Goal: Task Accomplishment & Management: Use online tool/utility

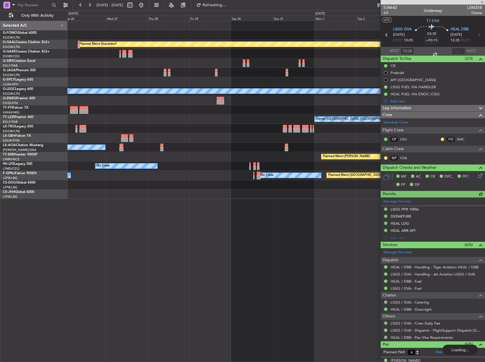
click at [178, 75] on div "Planned Maint Dusseldorf A/C Unavailable [GEOGRAPHIC_DATA] ([GEOGRAPHIC_DATA]) …" at bounding box center [276, 110] width 417 height 178
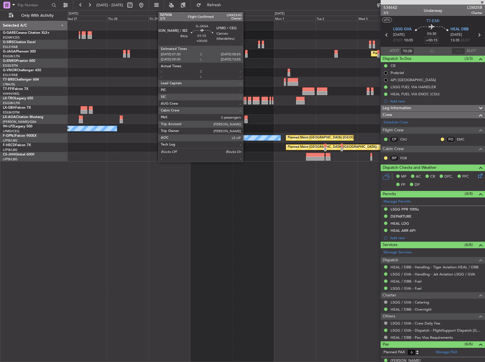
click at [246, 54] on div at bounding box center [246, 56] width 3 height 4
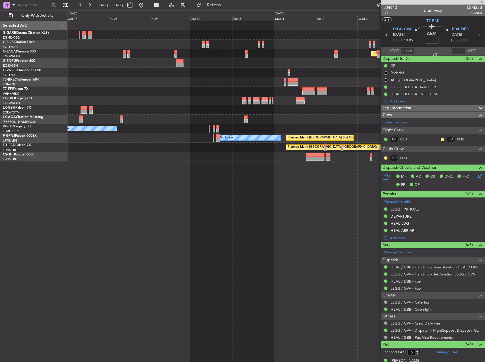
type input "2"
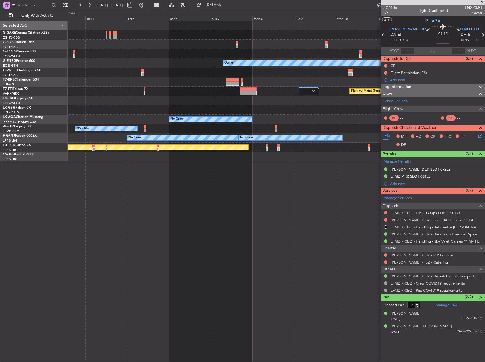
click at [0, 49] on html "[DATE] - [DATE] Refresh Quick Links Only With Activity Planned Maint [GEOGRAPHI…" at bounding box center [242, 181] width 485 height 362
click at [0, 17] on html "[DATE] - [DATE] Refresh Quick Links Only With Activity Planned Maint [GEOGRAPHI…" at bounding box center [242, 181] width 485 height 362
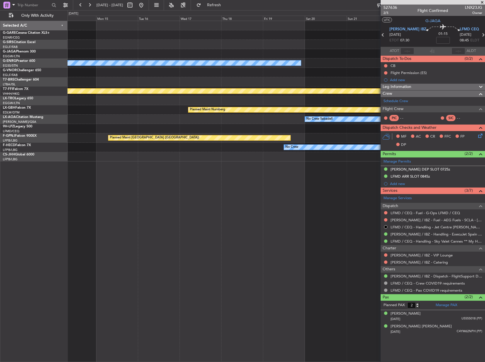
click at [0, 32] on html "[DATE] - [DATE] Refresh Quick Links Only With Activity Owner Planned Maint Gene…" at bounding box center [242, 181] width 485 height 362
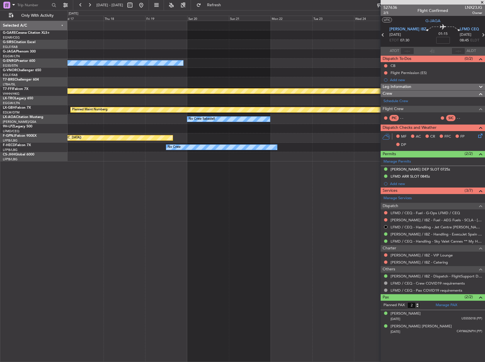
click at [32, 25] on div "Owner Planned Maint Geneva ([GEOGRAPHIC_DATA]) Planned Maint Nurnberg No Crew S…" at bounding box center [242, 186] width 485 height 352
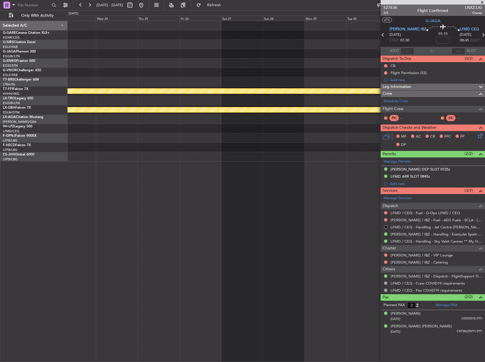
click at [0, 11] on html "[DATE] - [DATE] Refresh Quick Links Only With Activity Planned Maint Geneva ([G…" at bounding box center [242, 181] width 485 height 362
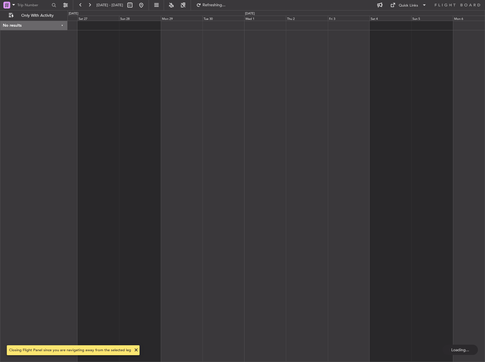
click at [323, 37] on div at bounding box center [277, 191] width 418 height 341
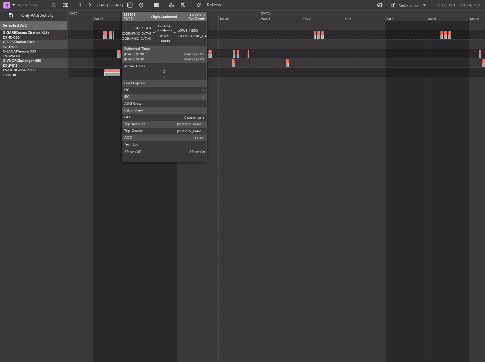
click at [209, 53] on div at bounding box center [210, 52] width 3 height 4
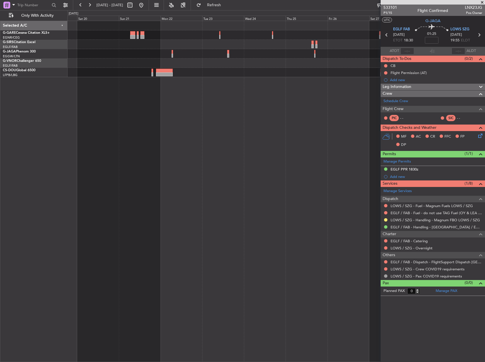
click at [387, 80] on fb-app "[DATE] - [DATE] Refresh Quick Links Only With Activity Selected A/C G-GARE Cess…" at bounding box center [242, 183] width 485 height 358
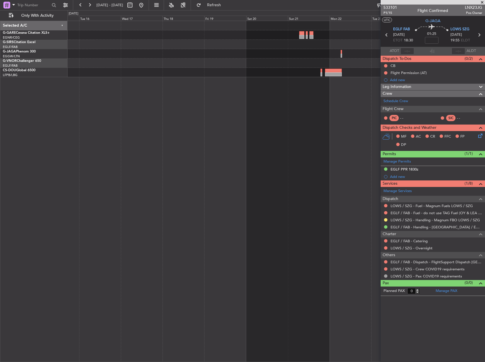
click at [333, 78] on div at bounding box center [277, 191] width 418 height 341
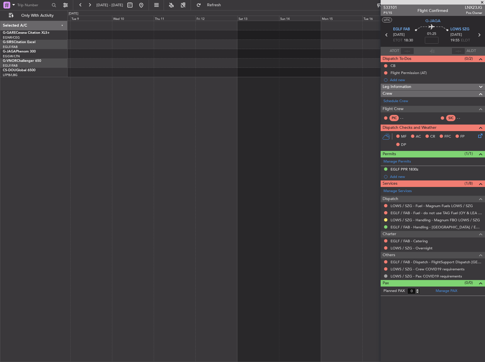
click at [485, 66] on html "[DATE] - [DATE] Refresh Quick Links Only With Activity Selected A/C G-GARE Cess…" at bounding box center [242, 181] width 485 height 362
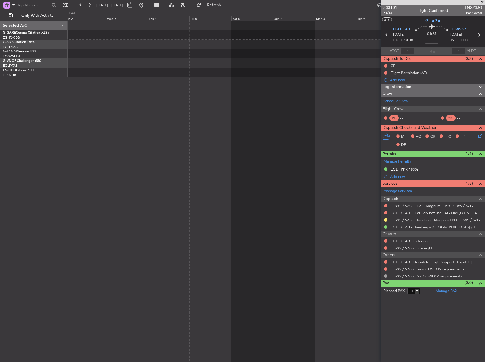
click at [432, 87] on fb-app "[DATE] - [DATE] Refresh Quick Links Only With Activity Selected A/C G-GARE Cess…" at bounding box center [242, 183] width 485 height 358
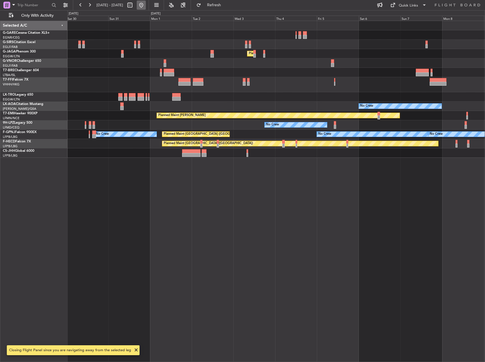
click at [146, 6] on button at bounding box center [141, 5] width 9 height 9
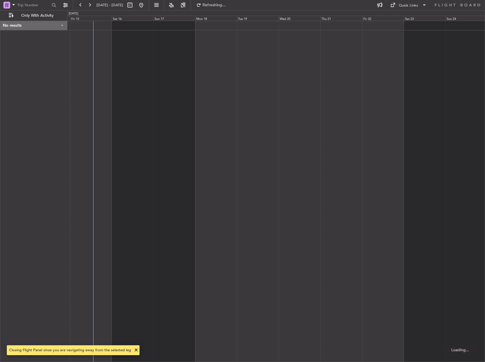
click at [131, 102] on div at bounding box center [277, 191] width 418 height 341
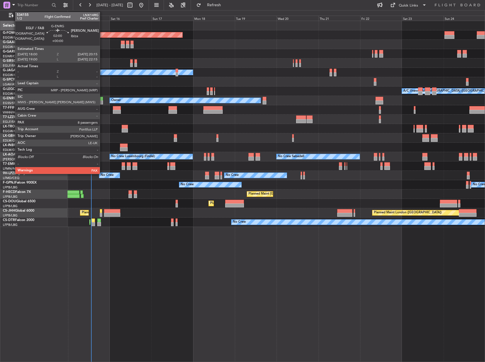
click at [102, 101] on div at bounding box center [101, 102] width 4 height 4
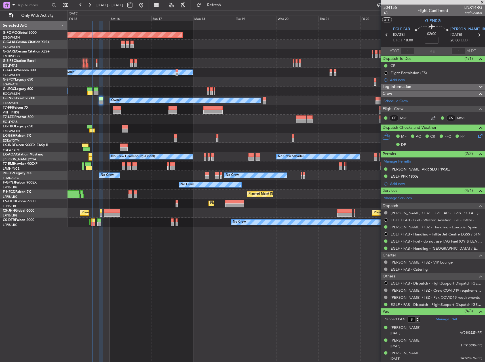
click at [95, 219] on div at bounding box center [93, 221] width 4 height 4
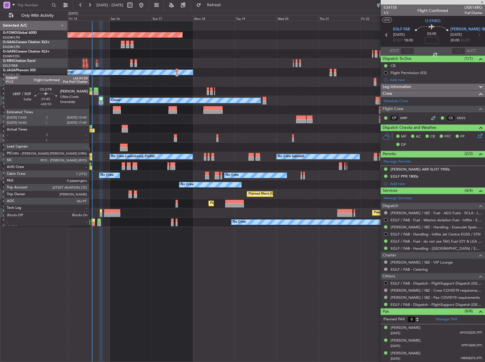
click at [92, 225] on div at bounding box center [93, 224] width 4 height 4
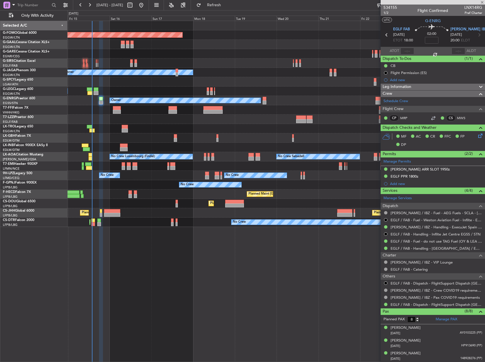
type input "+00:10"
type input "0"
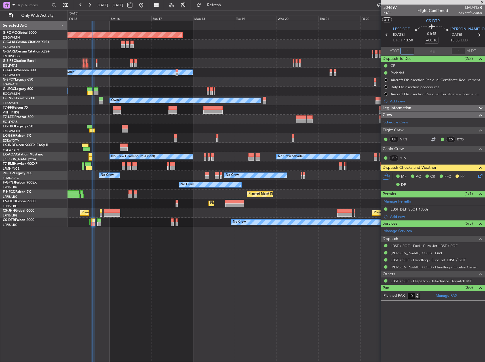
click at [406, 49] on input "text" at bounding box center [408, 51] width 14 height 7
type input "13:46"
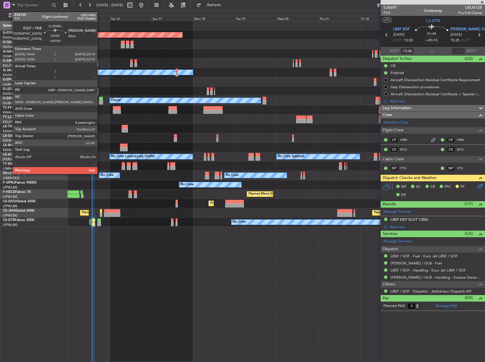
click at [100, 102] on div at bounding box center [101, 102] width 4 height 4
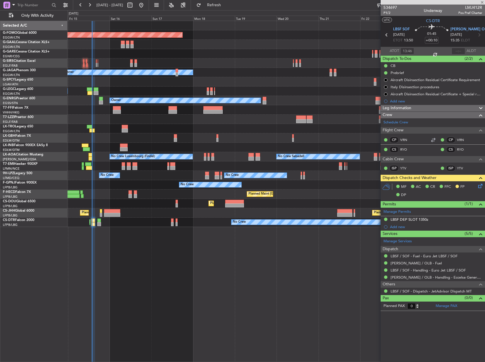
type input "8"
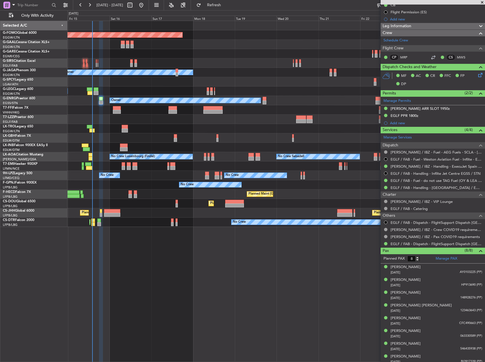
scroll to position [64, 0]
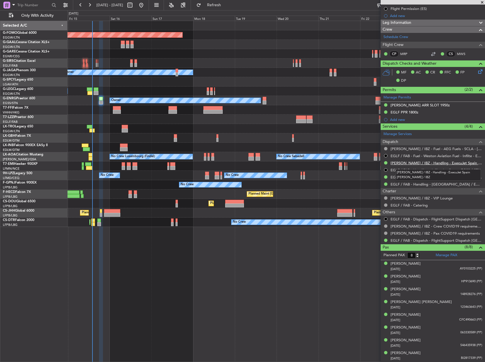
click at [416, 163] on link "[PERSON_NAME] / IBZ - Handling - ExecuJet Spain [PERSON_NAME] / IBZ" at bounding box center [437, 163] width 92 height 5
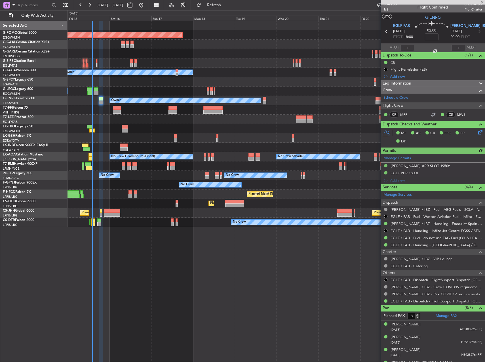
scroll to position [0, 0]
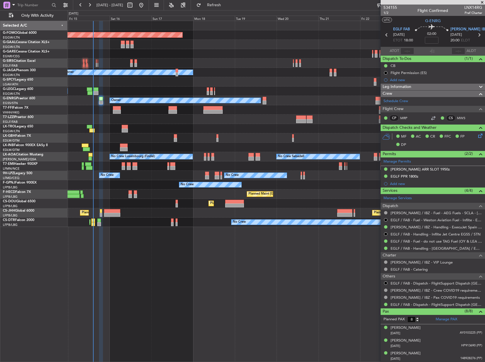
click at [296, 25] on div at bounding box center [276, 25] width 417 height 9
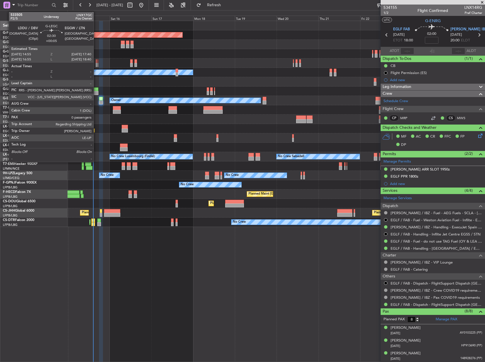
click at [96, 91] on div at bounding box center [96, 89] width 5 height 4
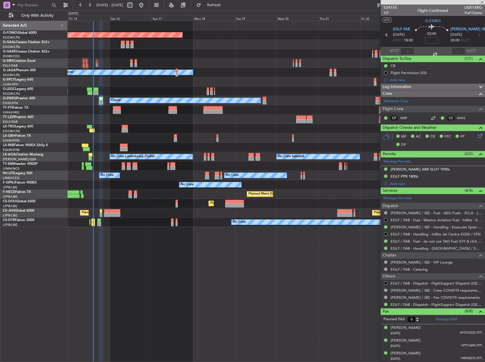
type input "+00:05"
type input "0"
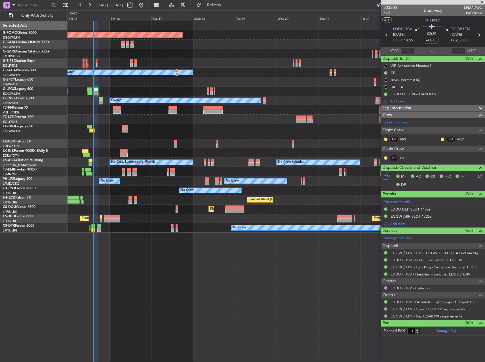
click at [479, 7] on span "LNX17GC" at bounding box center [473, 8] width 18 height 6
copy span "LNX17GC"
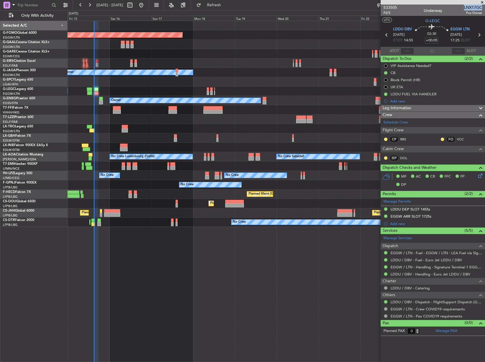
click at [167, 110] on div at bounding box center [276, 109] width 417 height 9
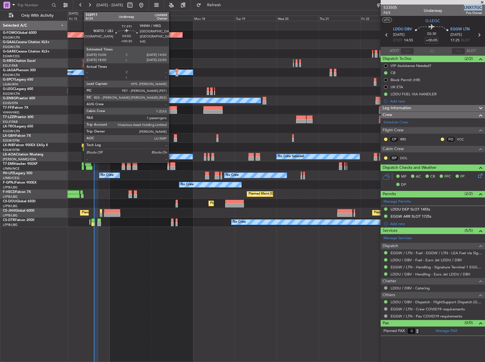
click at [171, 109] on div at bounding box center [173, 108] width 9 height 4
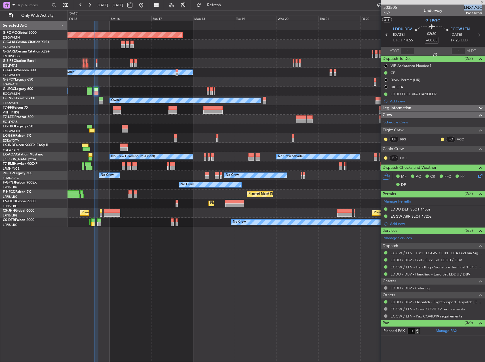
type input "+00:30"
type input "1"
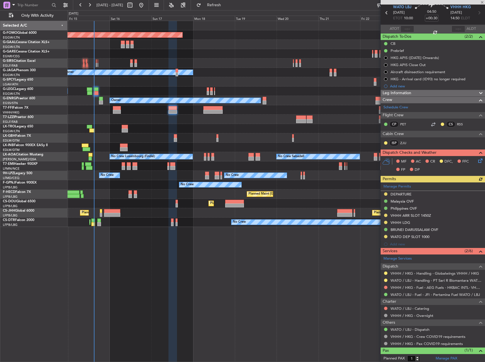
scroll to position [36, 0]
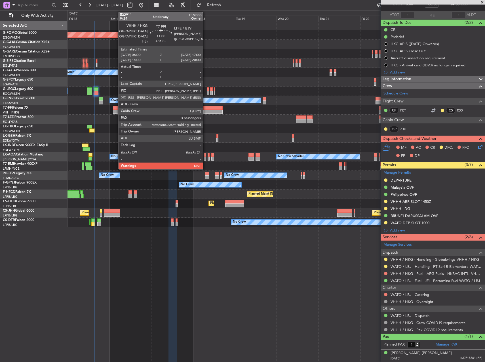
click at [206, 109] on div at bounding box center [212, 108] width 19 height 4
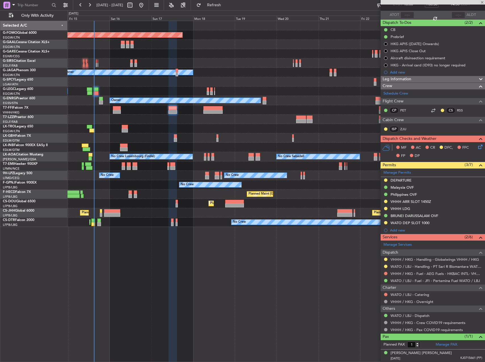
type input "+01:05"
type input "3"
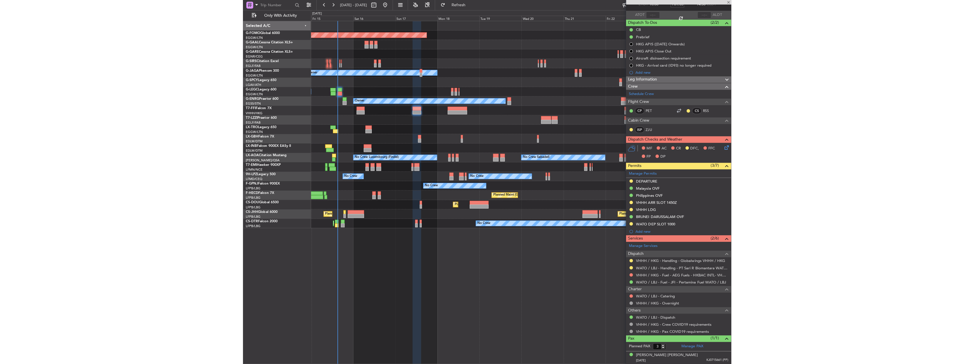
scroll to position [0, 0]
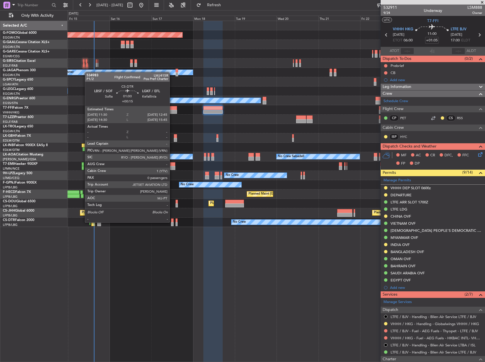
click at [172, 222] on div at bounding box center [172, 221] width 2 height 4
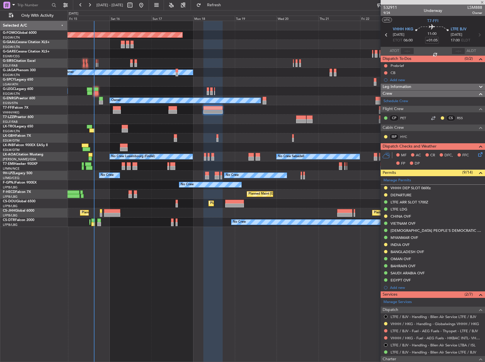
type input "+00:15"
type input "0"
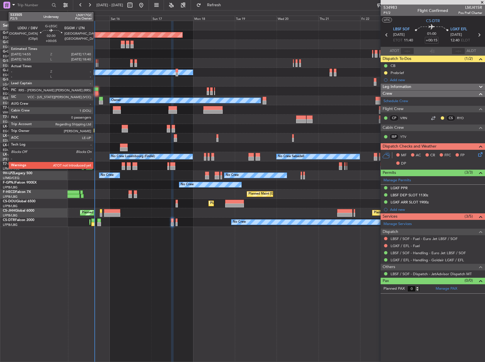
click at [96, 93] on div at bounding box center [96, 93] width 5 height 4
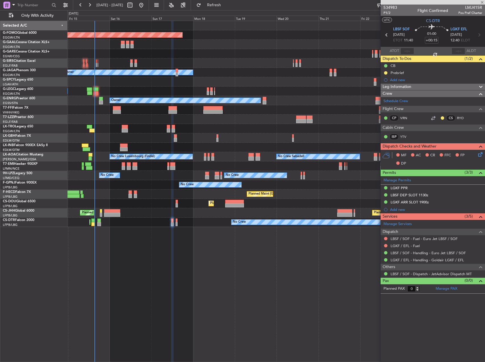
type input "+00:05"
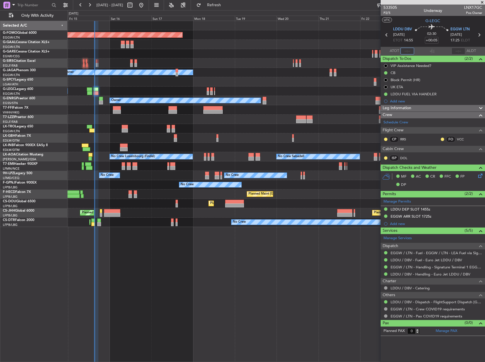
click at [408, 53] on input "text" at bounding box center [408, 51] width 14 height 7
type input "15:19"
